Goal: Task Accomplishment & Management: Manage account settings

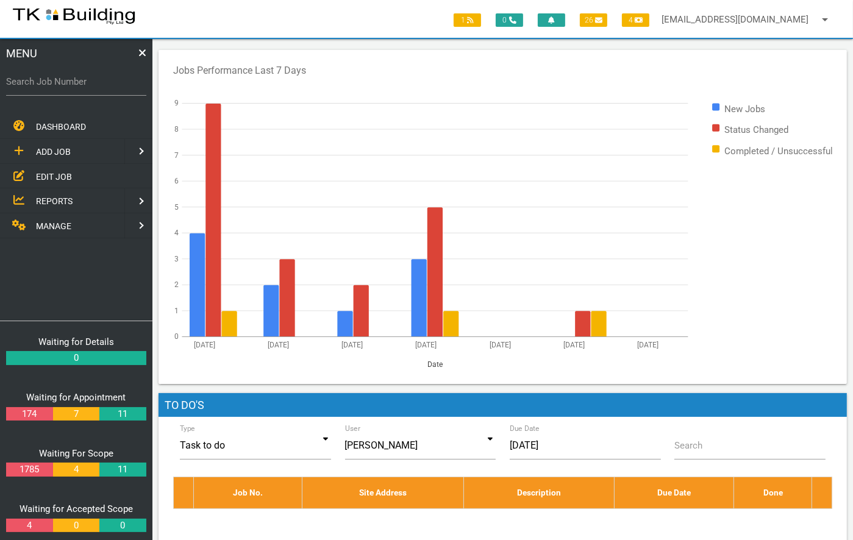
click at [48, 171] on span "EDIT JOB" at bounding box center [54, 176] width 36 height 10
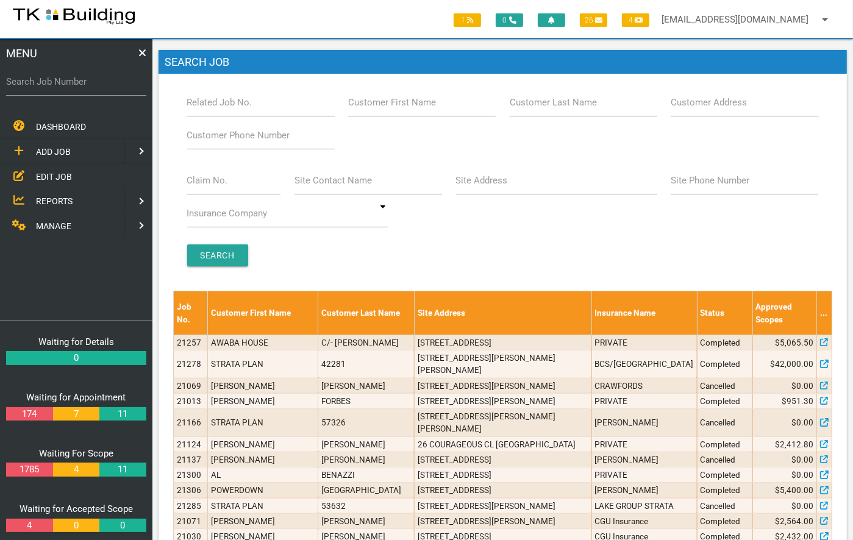
click at [202, 109] on label "Related Job No." at bounding box center [219, 103] width 65 height 14
click at [202, 109] on input "Related Job No." at bounding box center [261, 102] width 148 height 28
type input "28102"
click at [221, 253] on input "Search" at bounding box center [217, 256] width 61 height 22
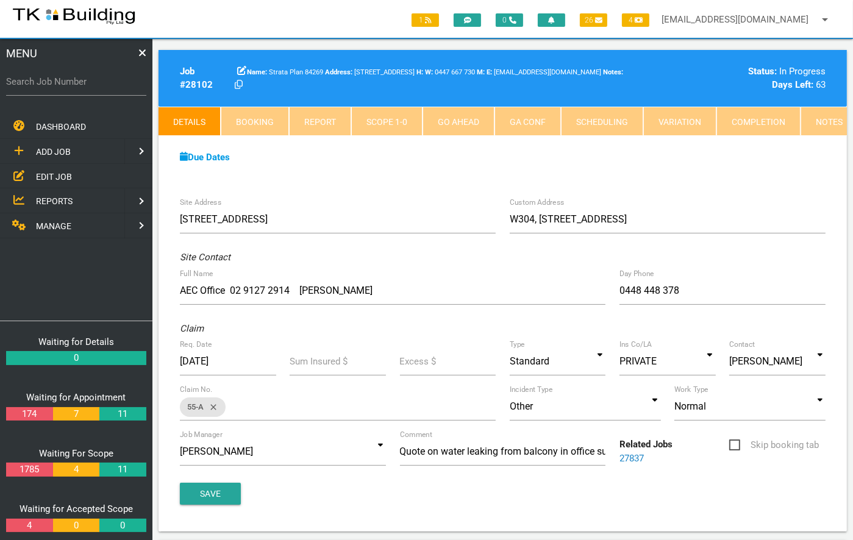
click at [824, 118] on link "Notes" at bounding box center [829, 121] width 57 height 29
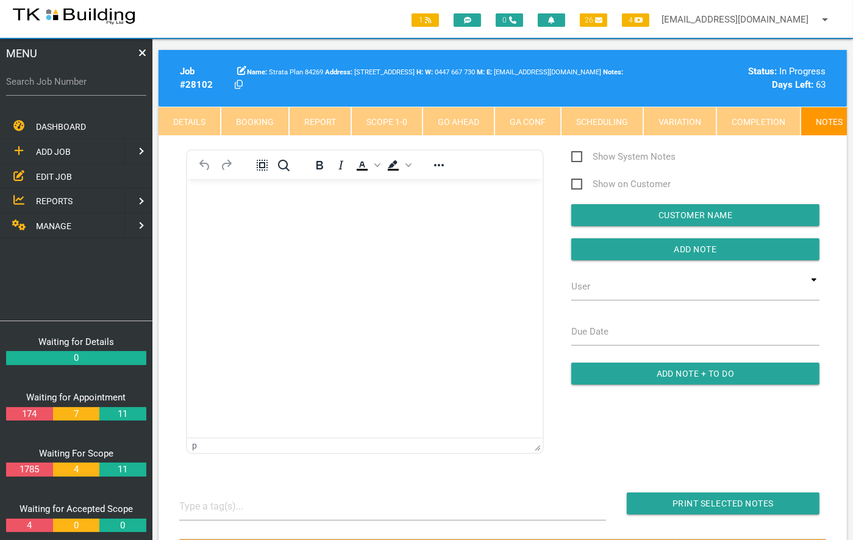
click at [56, 171] on span "EDIT JOB" at bounding box center [54, 176] width 36 height 10
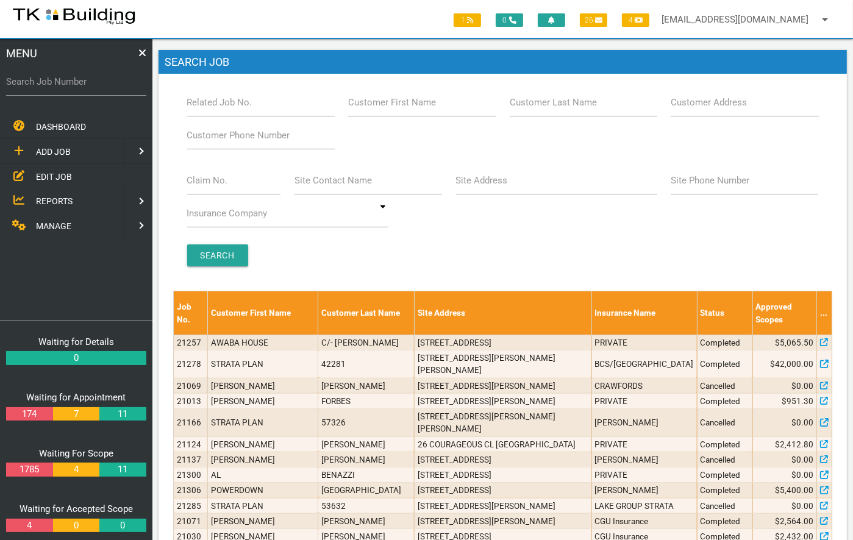
click at [206, 107] on label "Related Job No." at bounding box center [219, 103] width 65 height 14
click at [206, 107] on input "Related Job No." at bounding box center [261, 102] width 148 height 28
type input "27002"
click at [215, 257] on input "Search" at bounding box center [217, 256] width 61 height 22
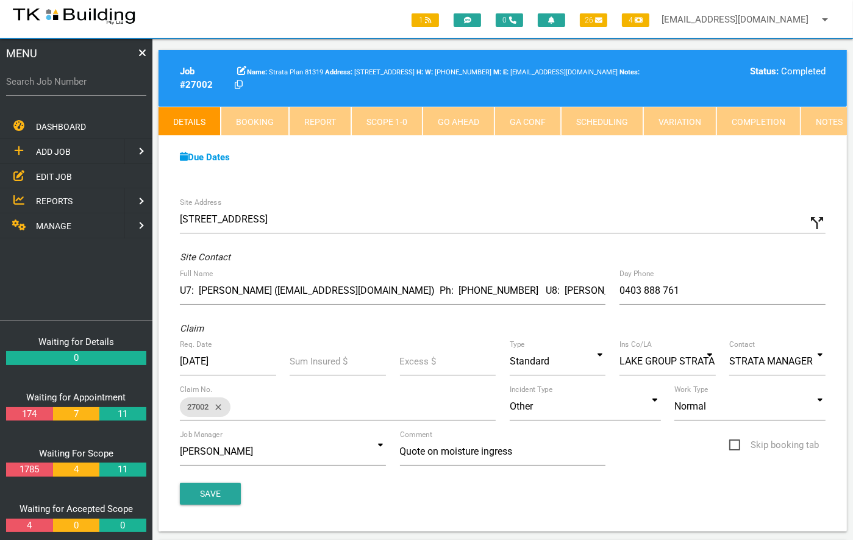
click at [826, 118] on link "Notes" at bounding box center [829, 121] width 57 height 29
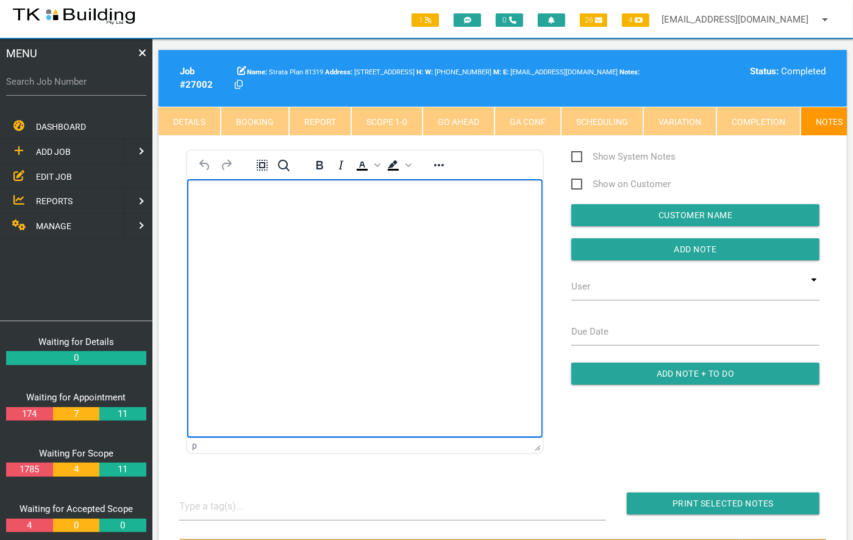
click at [240, 215] on body "Rich Text Area. Press ALT-0 for help." at bounding box center [365, 214] width 356 height 40
click at [259, 212] on p "[PERSON_NAME] can you please keep this note and remind me to schedule this in l…" at bounding box center [364, 204] width 325 height 20
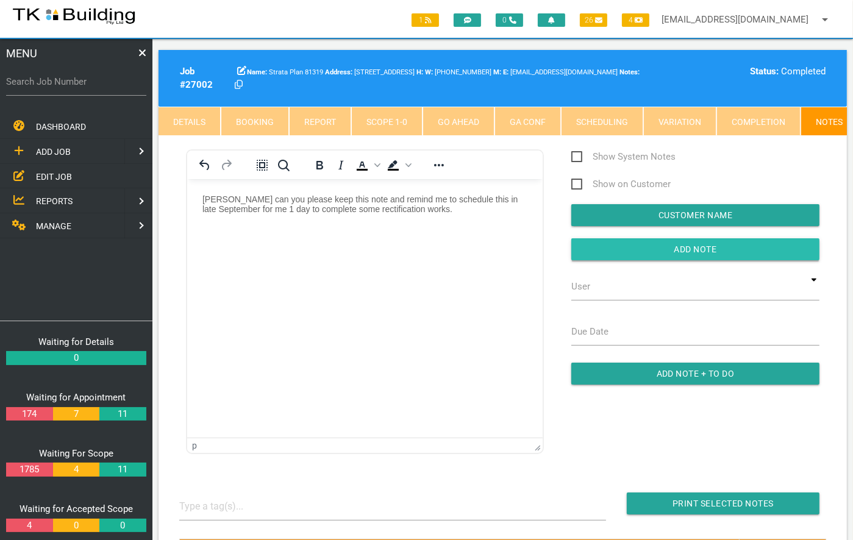
click at [687, 255] on input "button" at bounding box center [696, 249] width 248 height 22
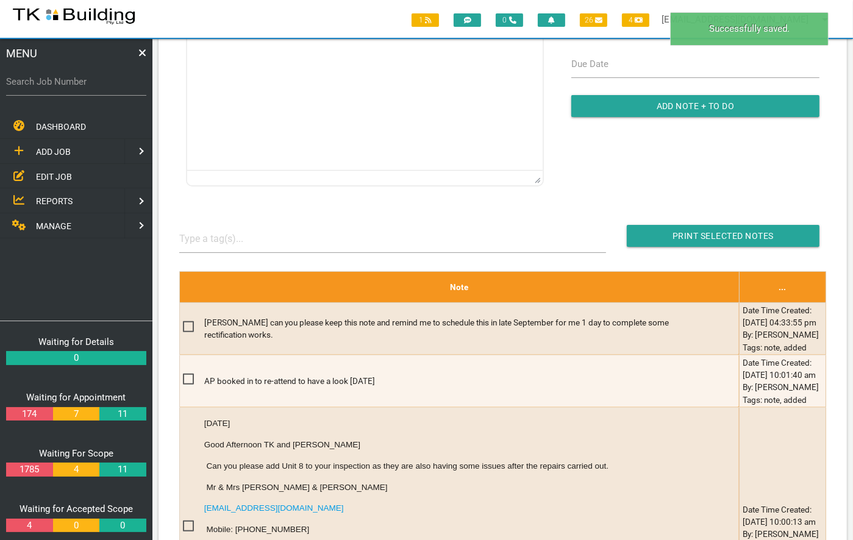
scroll to position [282, 0]
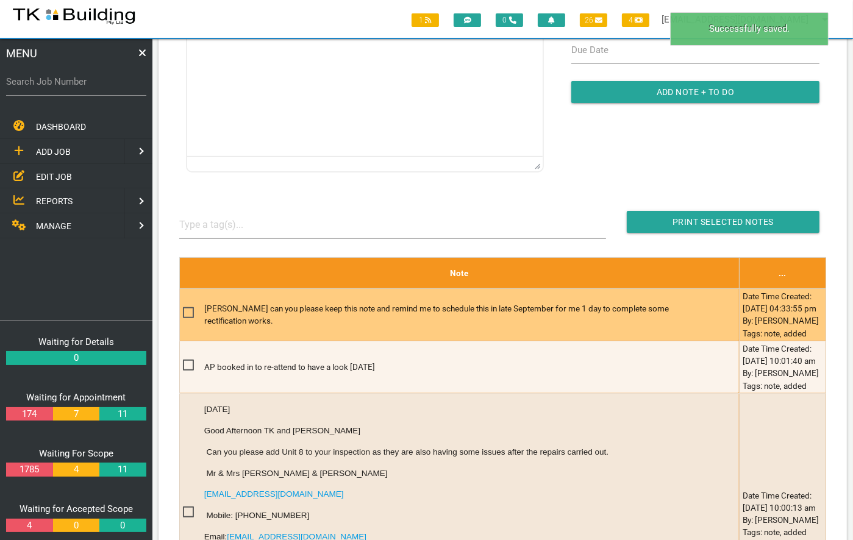
click at [186, 321] on span at bounding box center [193, 313] width 21 height 15
click at [186, 314] on input "checkbox" at bounding box center [187, 310] width 8 height 8
checkbox input "true"
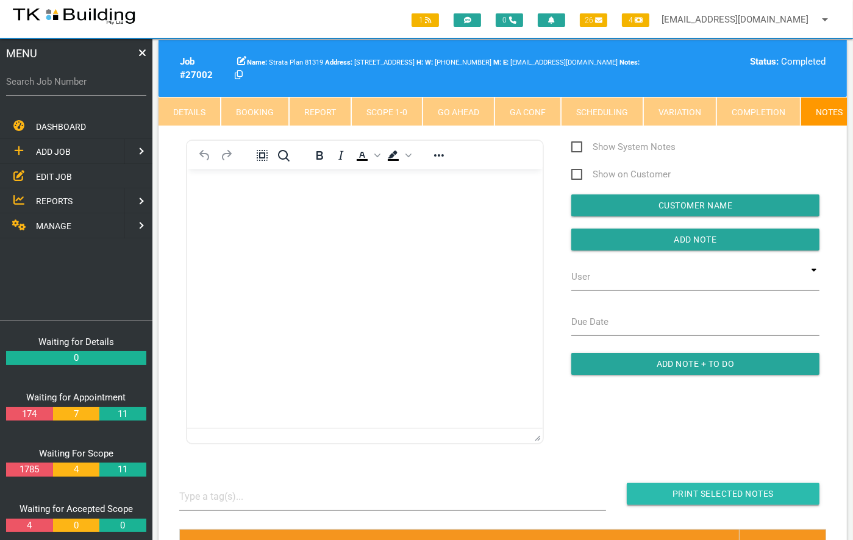
scroll to position [0, 0]
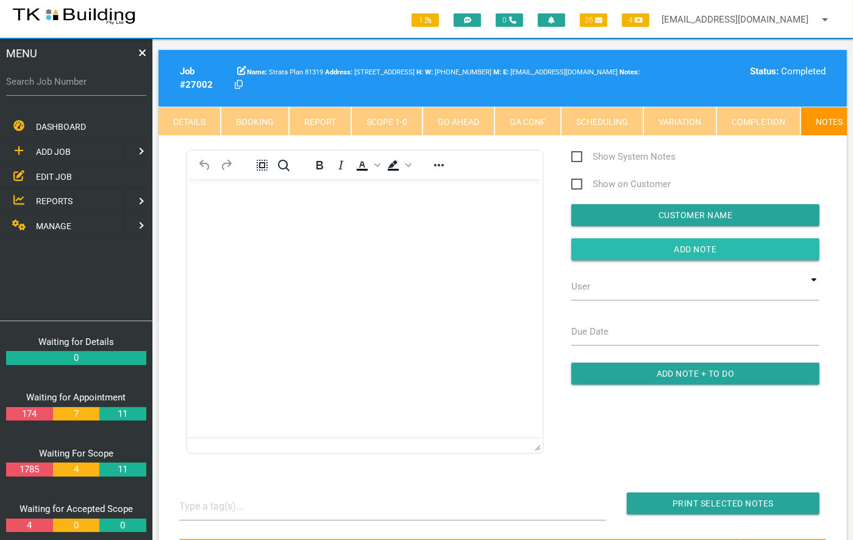
click at [689, 253] on input "button" at bounding box center [696, 249] width 248 height 22
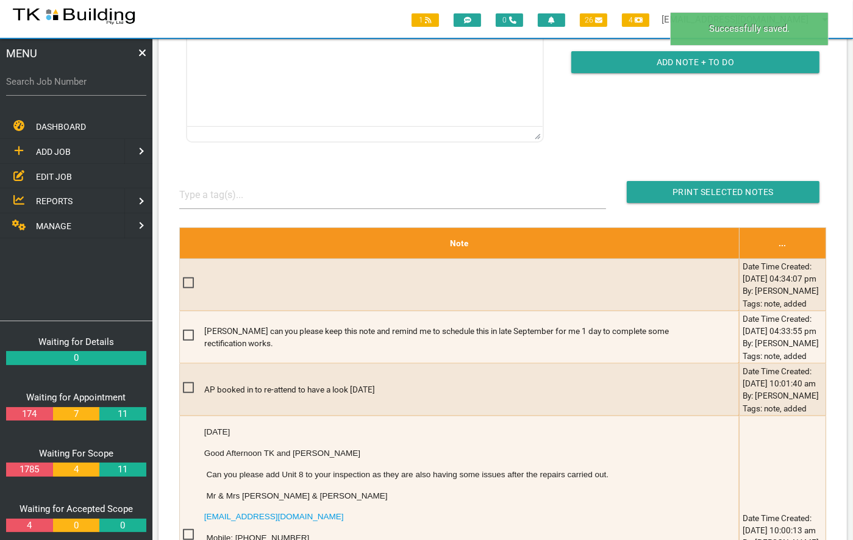
scroll to position [331, 0]
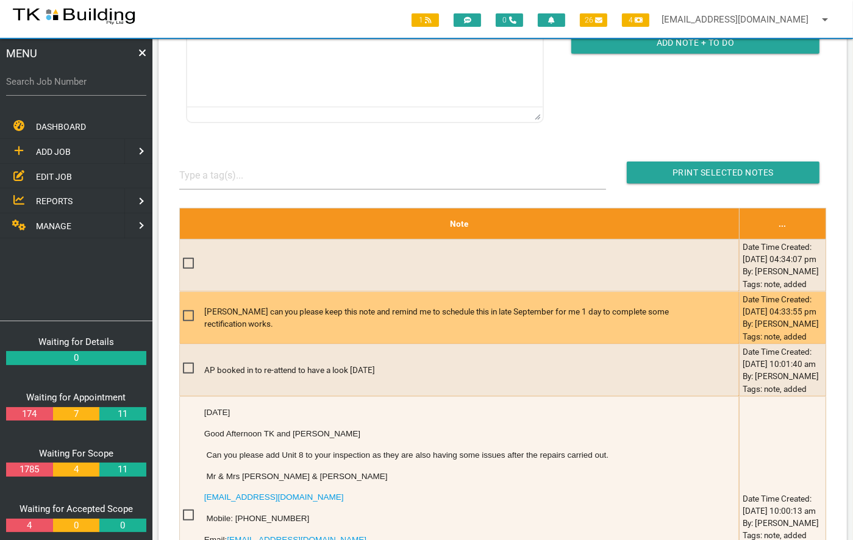
click at [181, 344] on td "[PERSON_NAME] can you please keep this note and remind me to schedule this in l…" at bounding box center [459, 318] width 560 height 52
click at [187, 324] on span at bounding box center [193, 316] width 21 height 15
click at [187, 317] on input "checkbox" at bounding box center [187, 313] width 8 height 8
checkbox input "true"
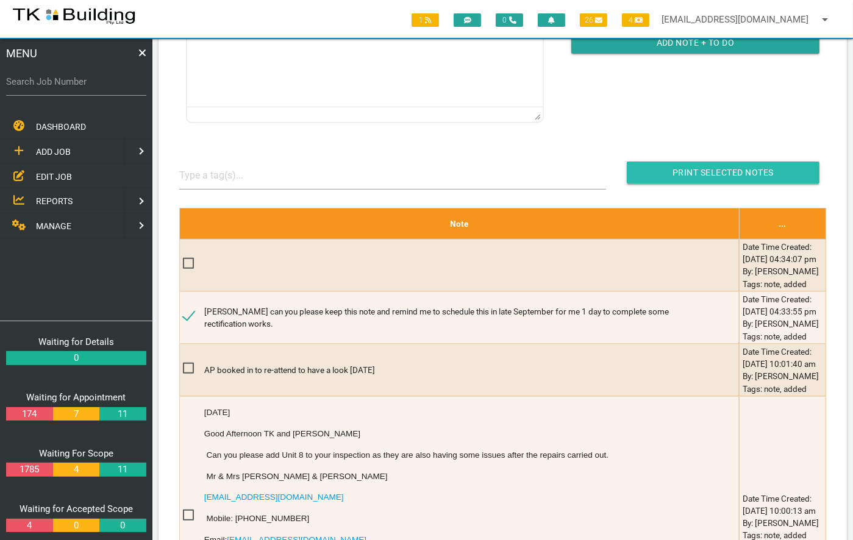
click at [721, 177] on input "Print Selected Notes" at bounding box center [723, 173] width 193 height 22
